Goal: Navigation & Orientation: Find specific page/section

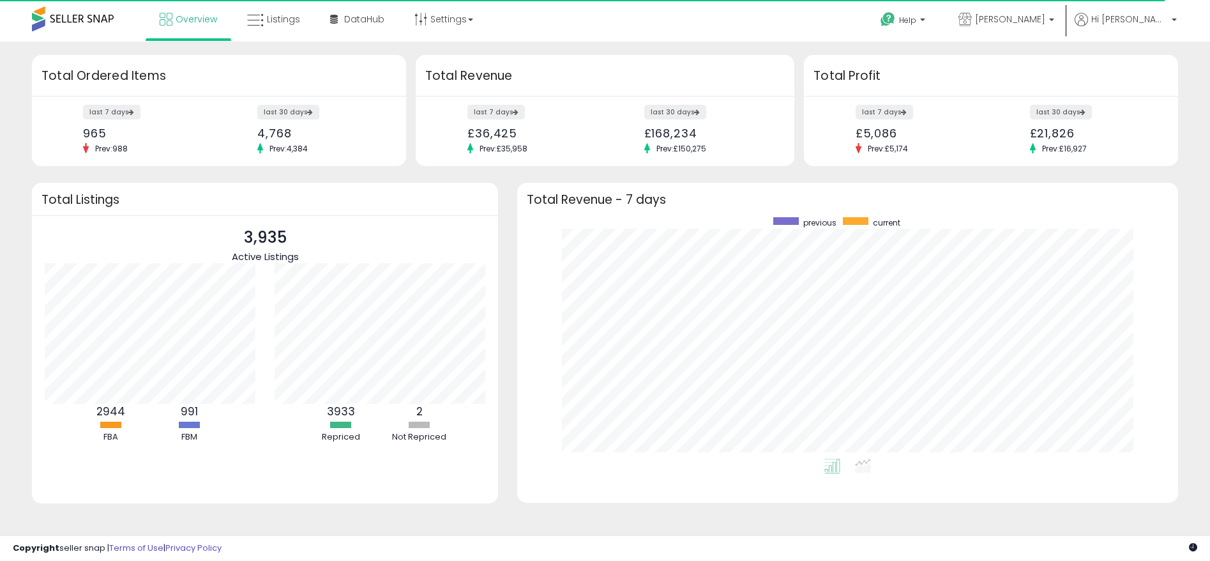
scroll to position [241, 635]
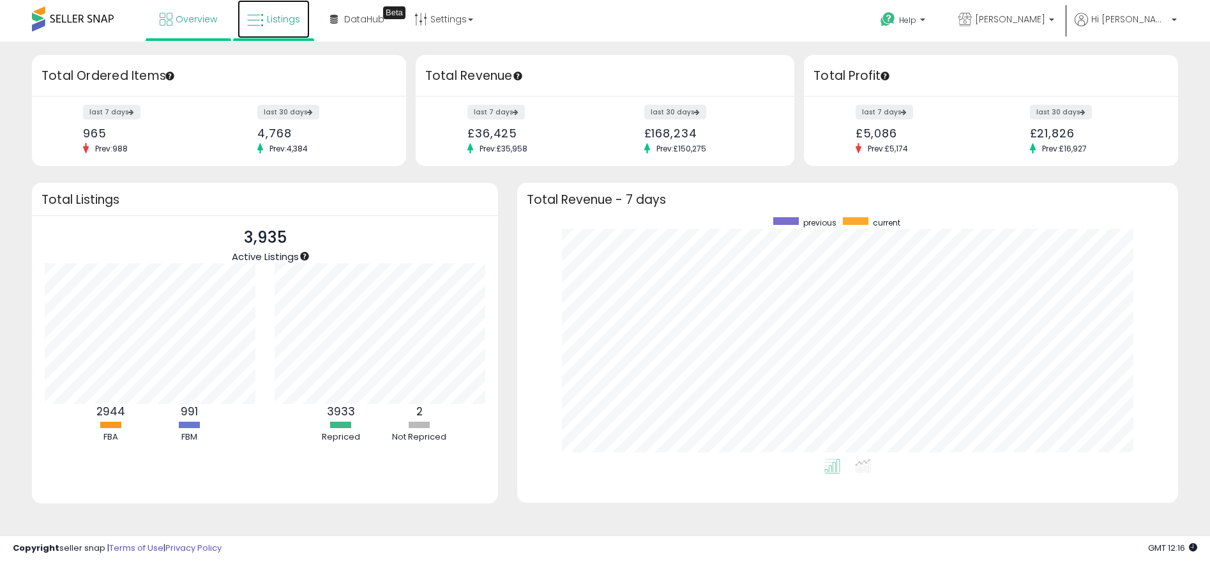
click at [285, 20] on span "Listings" at bounding box center [283, 19] width 33 height 13
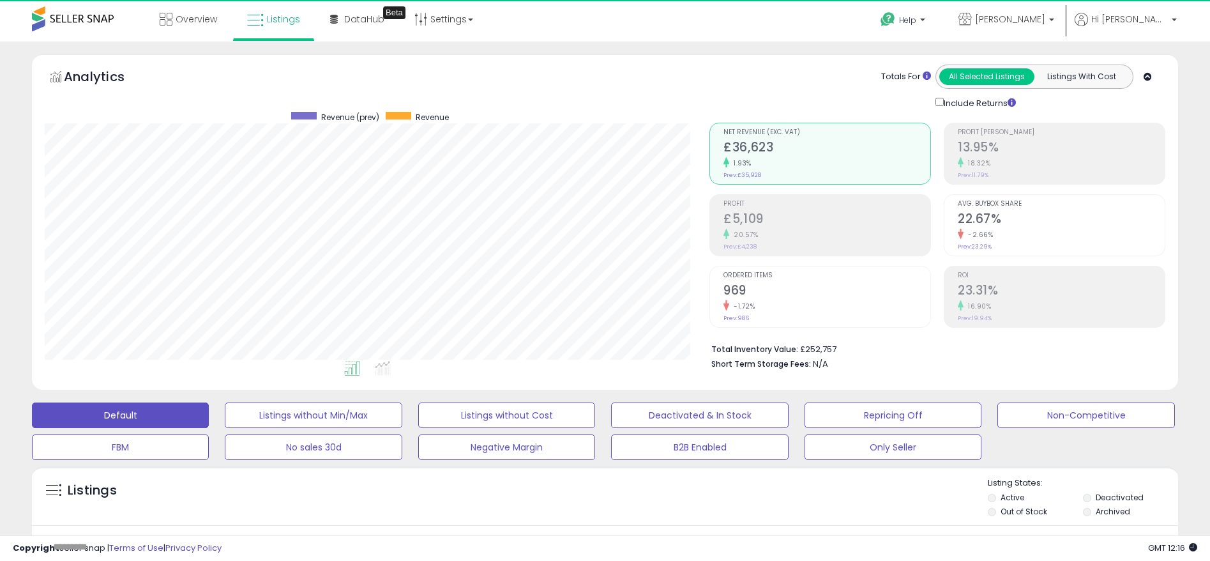
scroll to position [262, 665]
